Goal: Information Seeking & Learning: Understand process/instructions

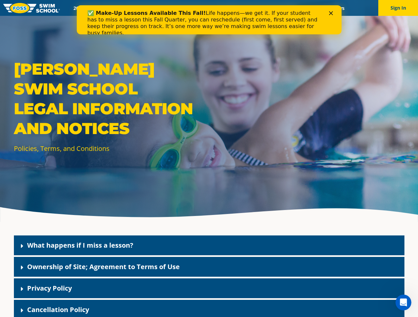
click at [209, 167] on div "[PERSON_NAME] Swim School Legal Information and Notices Policies, Terms, and Co…" at bounding box center [209, 111] width 418 height 222
click at [398, 8] on button "Sign In" at bounding box center [398, 8] width 40 height 16
click at [209, 246] on div "What happens if I miss a lesson?" at bounding box center [209, 246] width 390 height 20
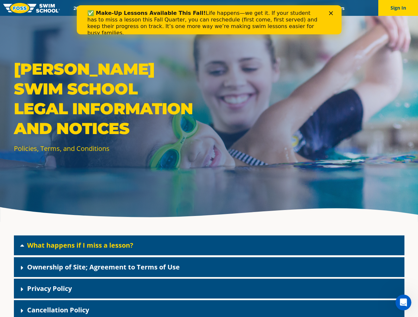
click at [80, 245] on link "What happens if I miss a lesson?" at bounding box center [80, 245] width 106 height 9
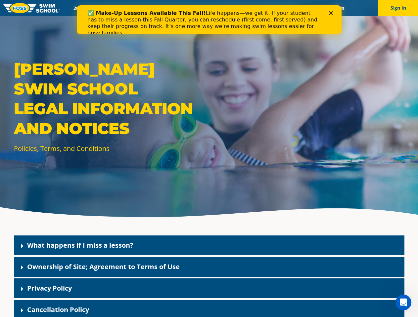
click at [209, 267] on div "Ownership of Site; Agreement to Terms of Use" at bounding box center [209, 267] width 390 height 20
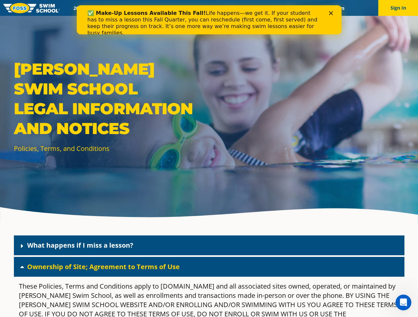
click at [103, 267] on link "Ownership of Site; Agreement to Terms of Use" at bounding box center [103, 267] width 152 height 9
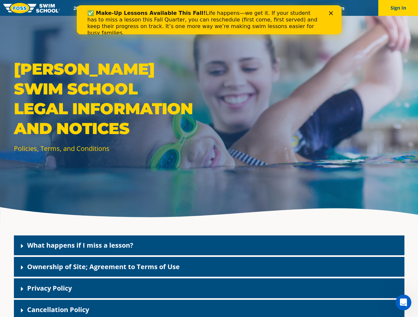
click at [209, 289] on div "Privacy Policy" at bounding box center [209, 289] width 390 height 20
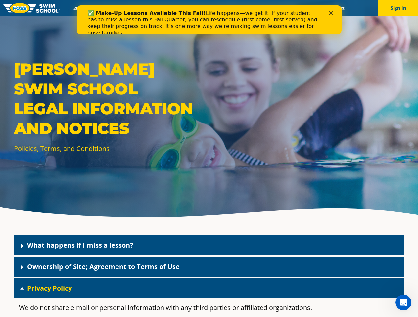
click at [49, 288] on link "Privacy Policy" at bounding box center [49, 288] width 45 height 9
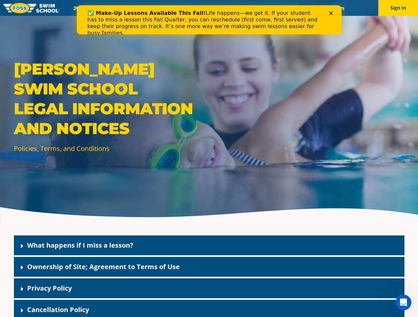
click at [209, 309] on div "Cancellation Policy" at bounding box center [209, 310] width 390 height 20
click at [58, 310] on link "Cancellation Policy" at bounding box center [58, 310] width 62 height 9
